Goal: Transaction & Acquisition: Purchase product/service

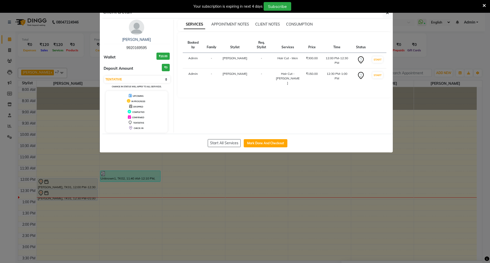
select select "7"
click at [267, 146] on button "Mark Done And Checkout" at bounding box center [266, 143] width 44 height 8
select select "service"
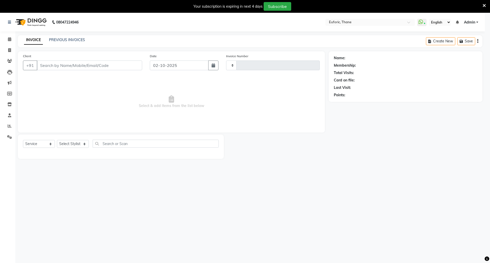
type input "3070"
select select "5063"
type input "9920169595"
select select "31985"
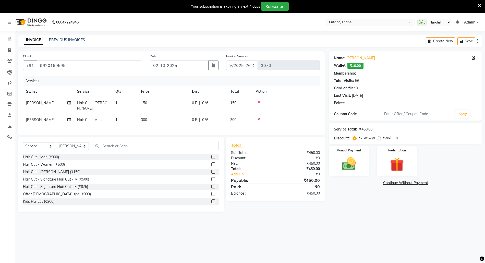
select select "1: Object"
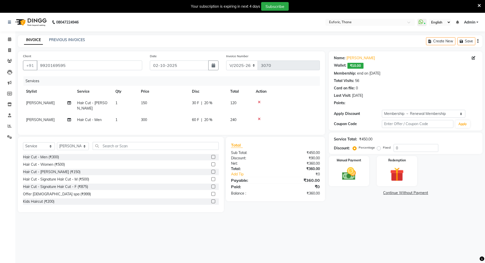
type input "20"
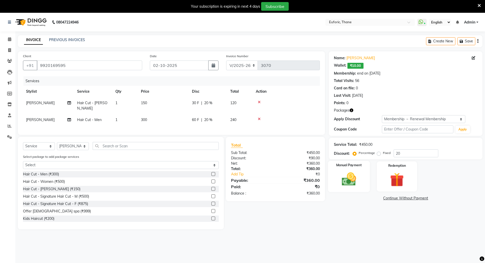
click at [350, 179] on img at bounding box center [348, 179] width 23 height 17
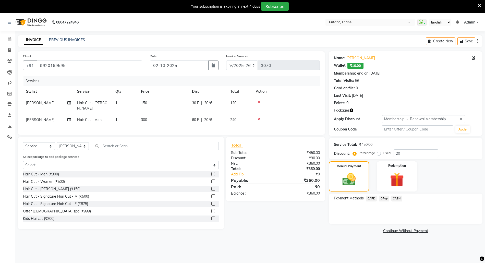
click at [382, 200] on span "GPay" at bounding box center [384, 198] width 10 height 6
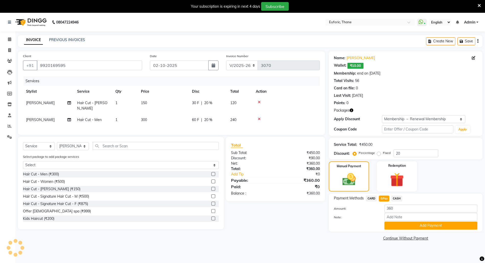
click at [405, 223] on button "Add Payment" at bounding box center [430, 226] width 93 height 8
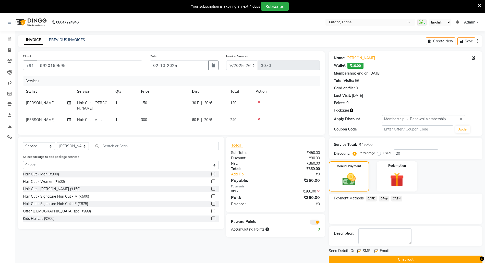
click at [403, 256] on button "Checkout" at bounding box center [406, 259] width 154 height 8
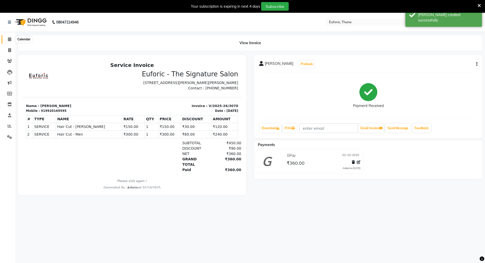
click at [6, 41] on span at bounding box center [9, 39] width 9 height 6
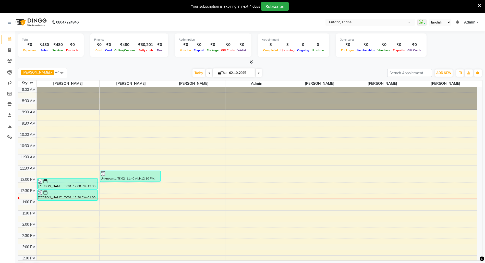
click at [265, 219] on div "8:00 AM 8:30 AM 9:00 AM 9:30 AM 10:00 AM 10:30 AM 11:00 AM 11:30 AM 12:00 PM 12…" at bounding box center [247, 244] width 459 height 314
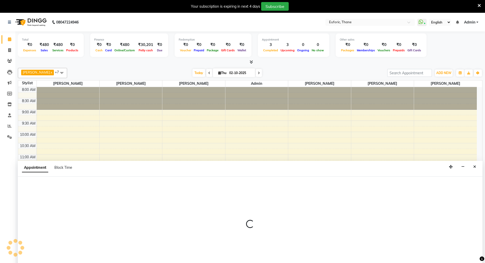
scroll to position [13, 0]
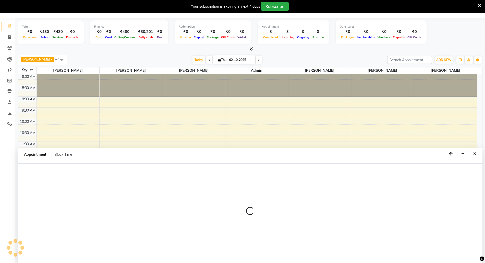
select select "32286"
select select "825"
select select "tentative"
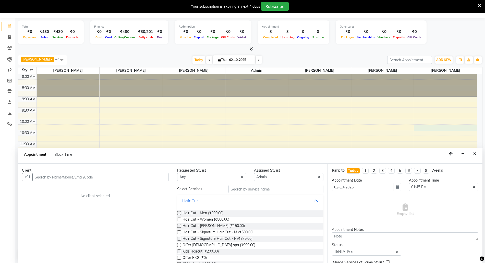
click at [476, 131] on div "8:00 AM 8:30 AM 9:00 AM 9:30 AM 10:00 AM 10:30 AM 11:00 AM 11:30 AM 12:00 PM 12…" at bounding box center [247, 231] width 459 height 314
